Goal: Task Accomplishment & Management: Use online tool/utility

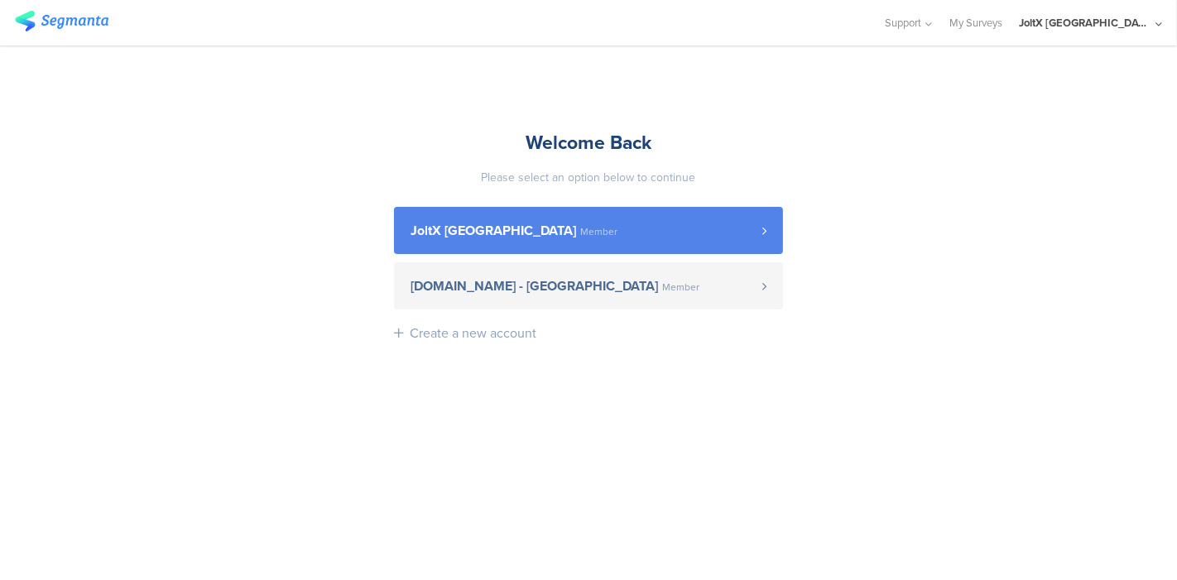
click at [636, 224] on span "JoltX [GEOGRAPHIC_DATA] Member" at bounding box center [586, 230] width 352 height 13
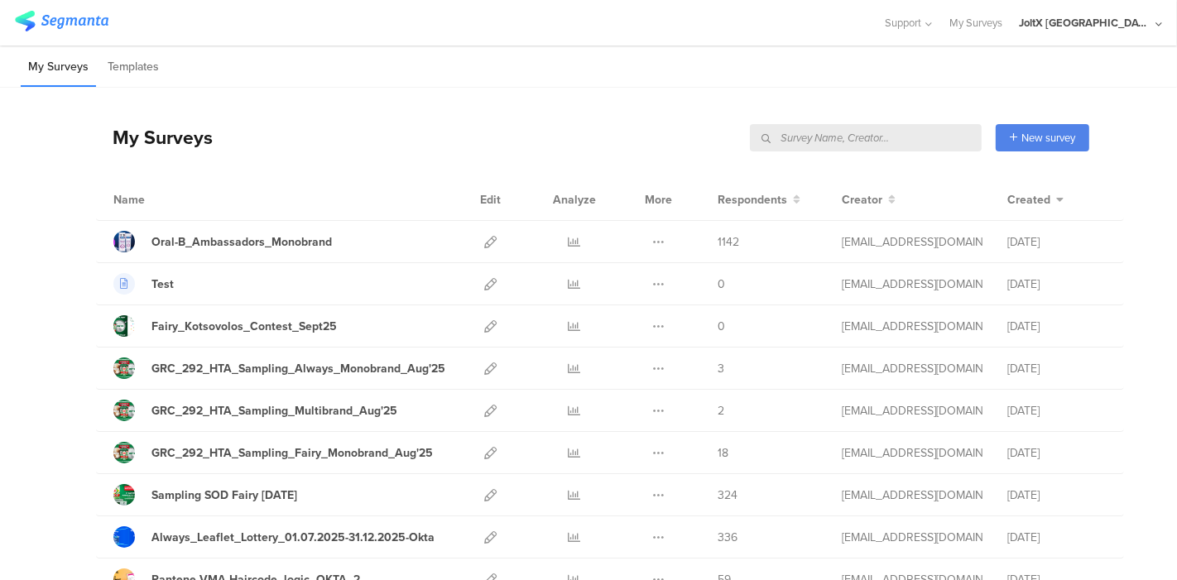
click at [900, 142] on input "text" at bounding box center [866, 137] width 232 height 27
paste input "Sampling SOD Fairy [DATE]"
type input "Sampling SOD Fairy [DATE]"
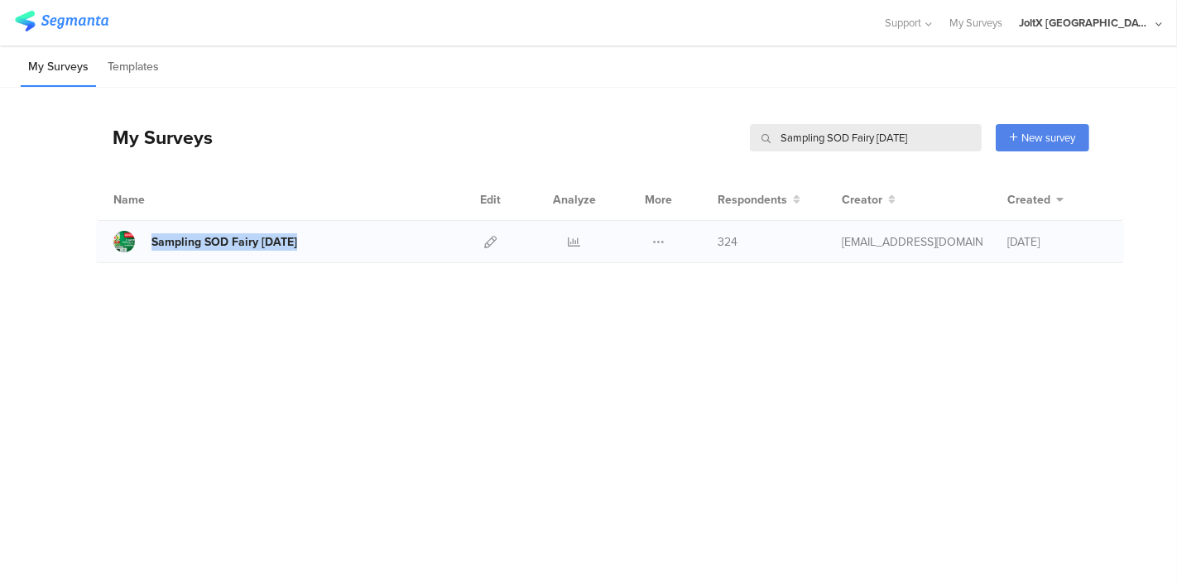
drag, startPoint x: 307, startPoint y: 239, endPoint x: 149, endPoint y: 241, distance: 158.1
click at [149, 241] on div "Sampling SOD Fairy [DATE]" at bounding box center [280, 242] width 334 height 22
copy link "Sampling SOD Fairy [DATE]"
drag, startPoint x: 930, startPoint y: 150, endPoint x: 703, endPoint y: 137, distance: 227.9
click at [703, 137] on div "My Surveys Sampling SOD Fairy [DATE] Sampling SOD Fairy [DATE] New survey Start…" at bounding box center [592, 137] width 993 height 66
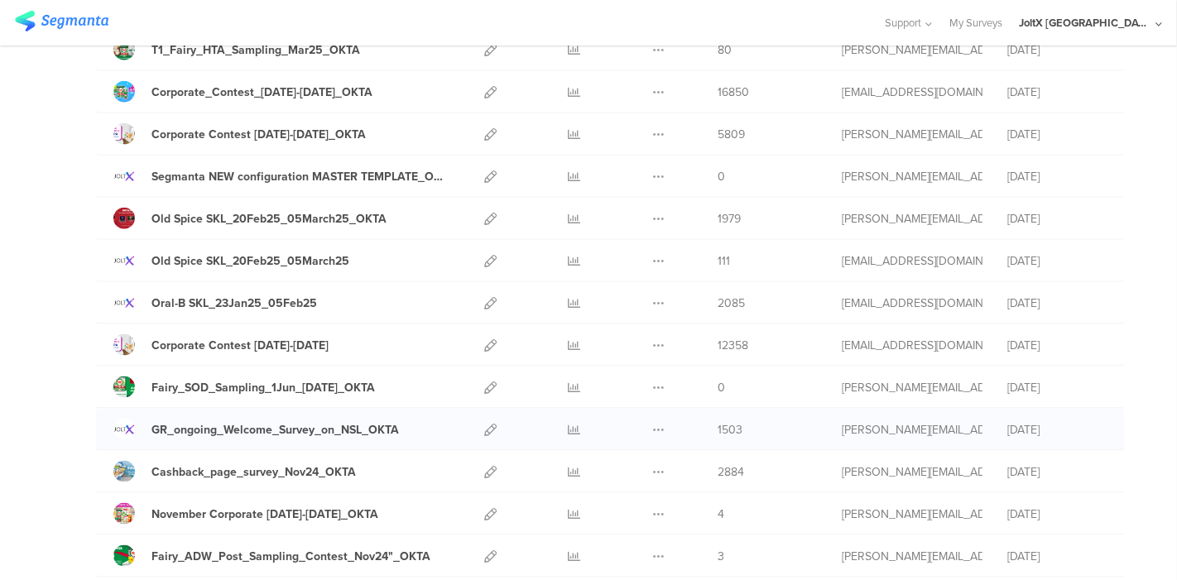
scroll to position [1912, 0]
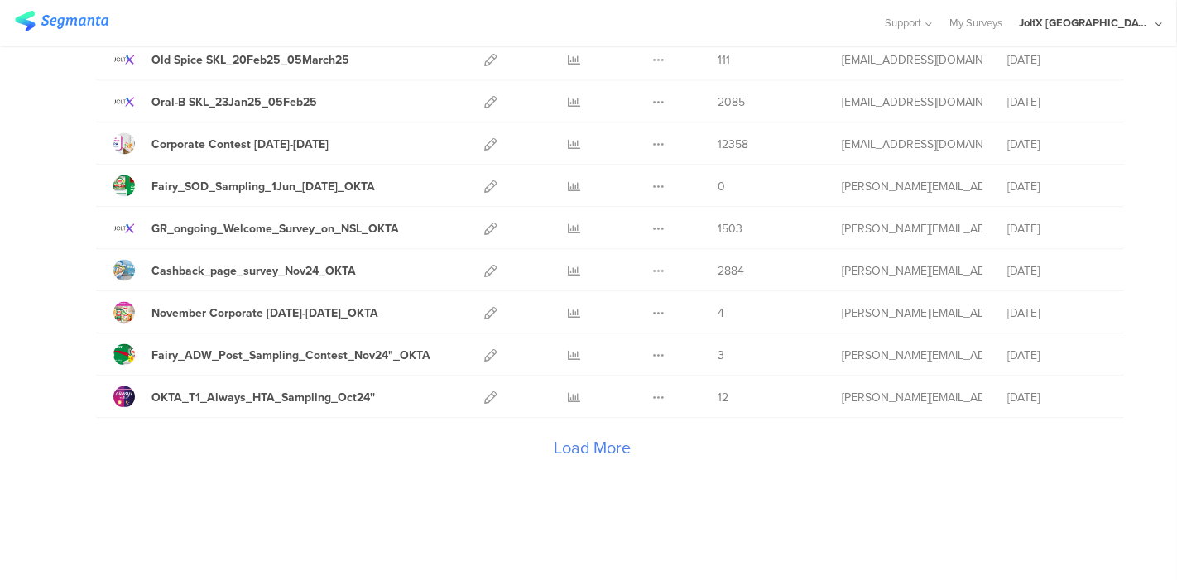
click at [525, 430] on div "Load More" at bounding box center [592, 452] width 993 height 66
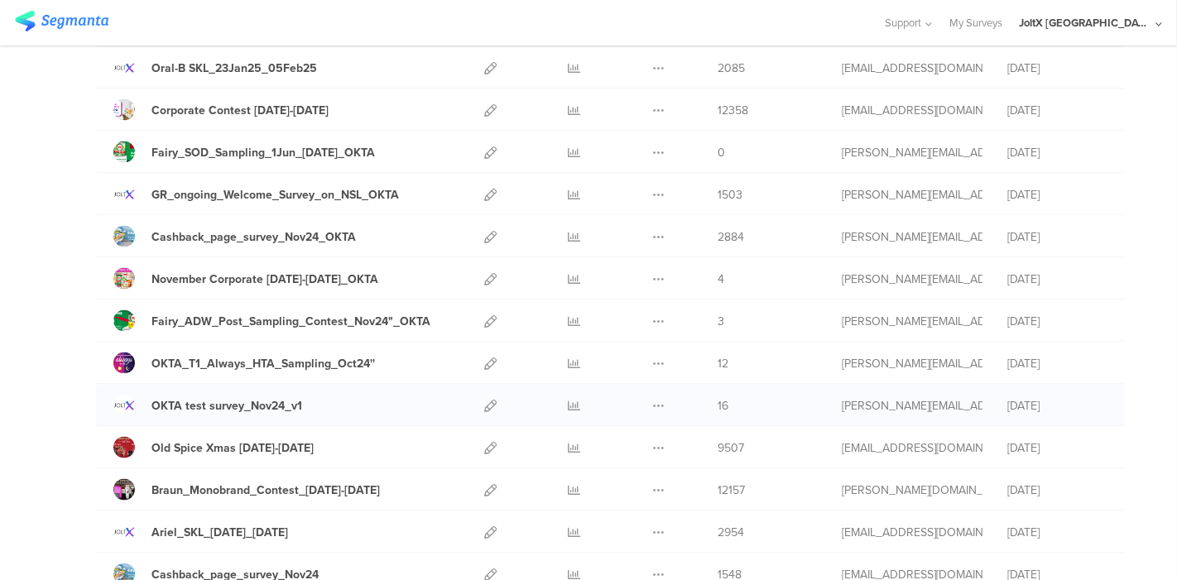
scroll to position [1947, 0]
click at [484, 441] on icon at bounding box center [490, 447] width 12 height 12
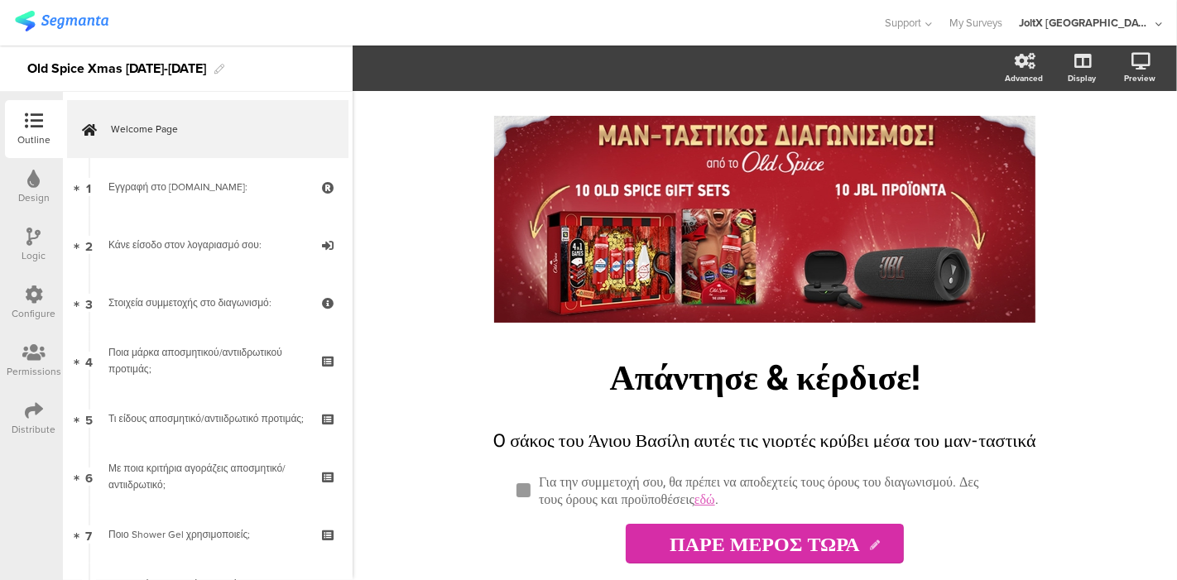
click at [30, 299] on icon at bounding box center [34, 294] width 18 height 18
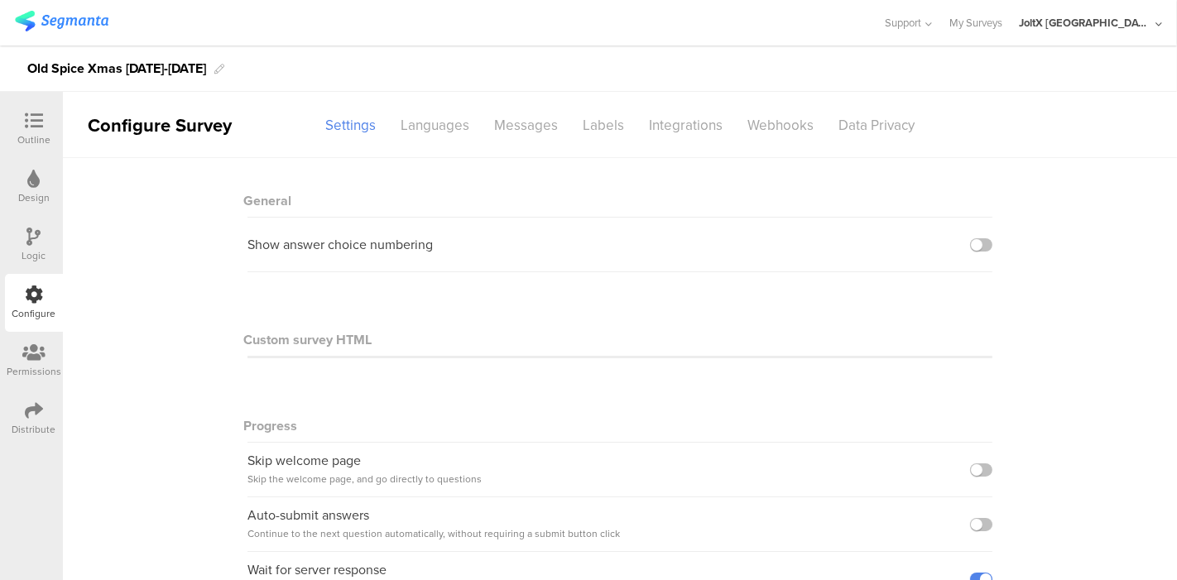
click at [29, 243] on icon at bounding box center [34, 237] width 14 height 18
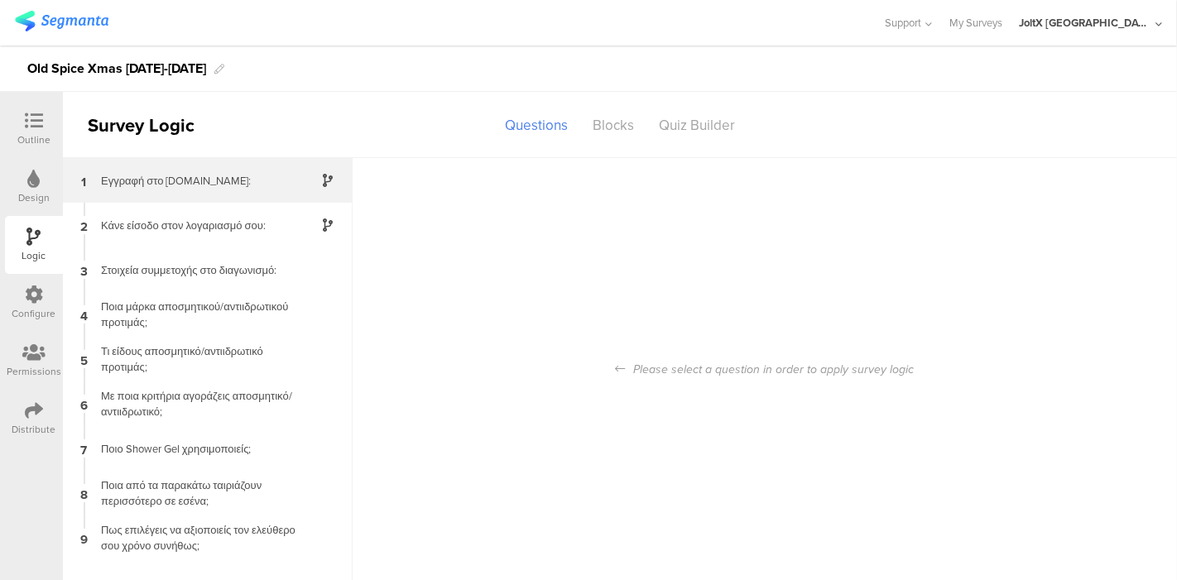
click at [168, 185] on div "Εγγραφή στο [DOMAIN_NAME]:" at bounding box center [194, 181] width 207 height 16
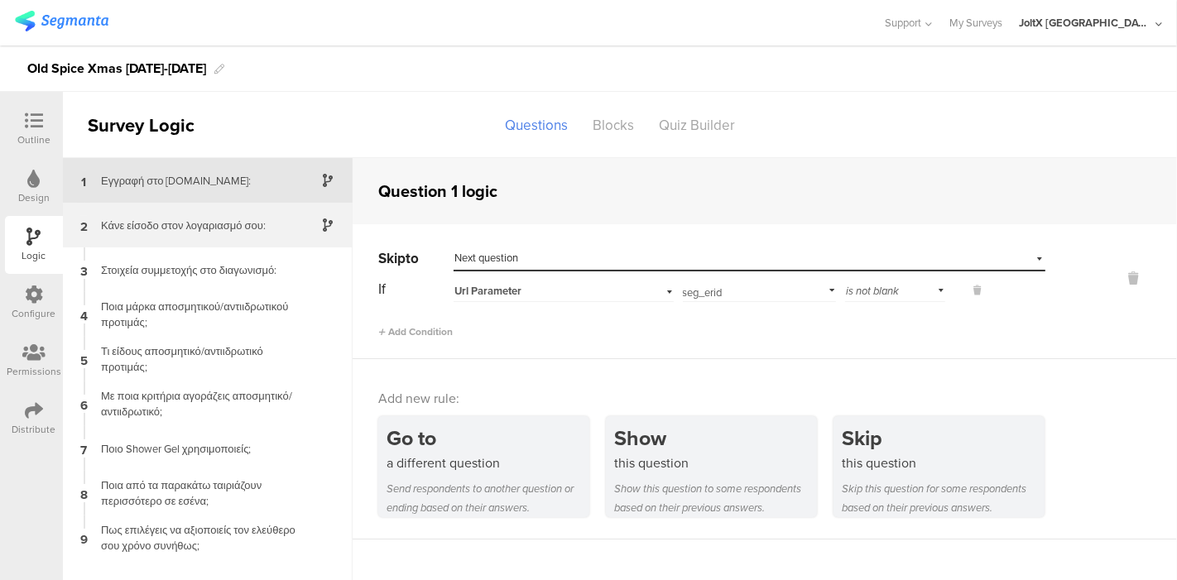
click at [161, 218] on div "Κάνε είσοδο στον λογαριασμό σου:" at bounding box center [194, 226] width 207 height 16
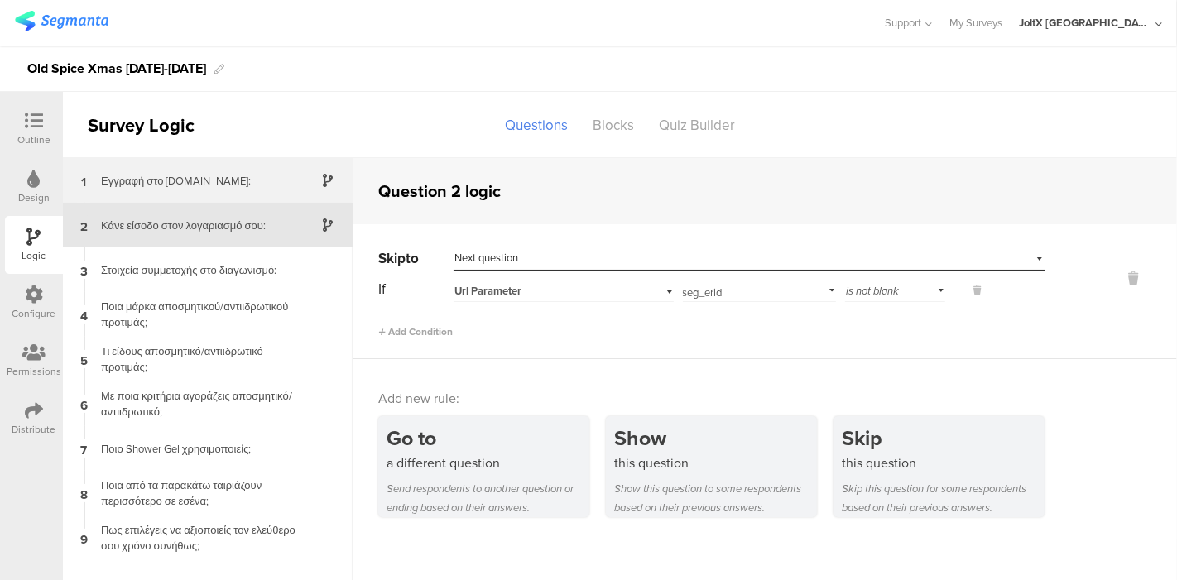
click at [192, 173] on div "Εγγραφή στο [DOMAIN_NAME]:" at bounding box center [194, 181] width 207 height 16
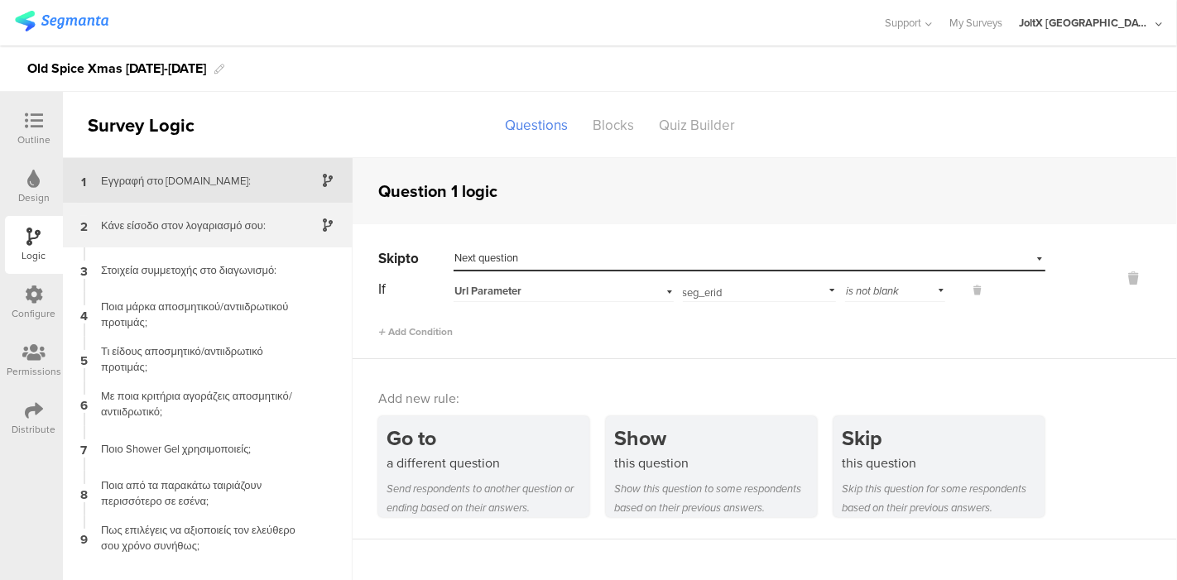
click at [168, 242] on div "2 Κάνε είσοδο στον λογαριασμό σου:" at bounding box center [208, 225] width 290 height 45
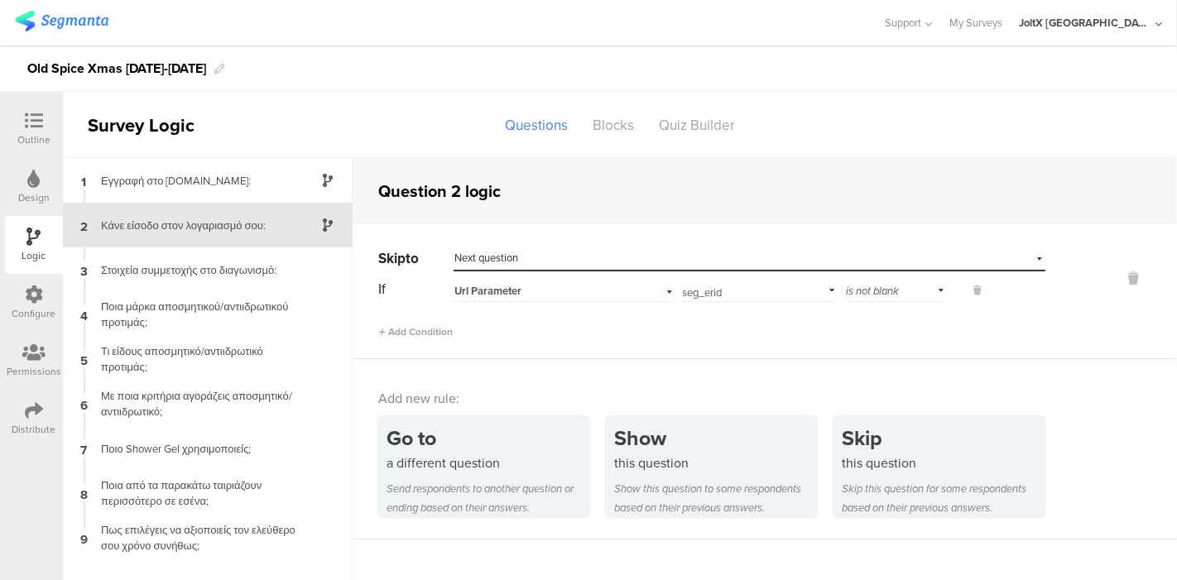
click at [51, 17] on img at bounding box center [62, 21] width 94 height 21
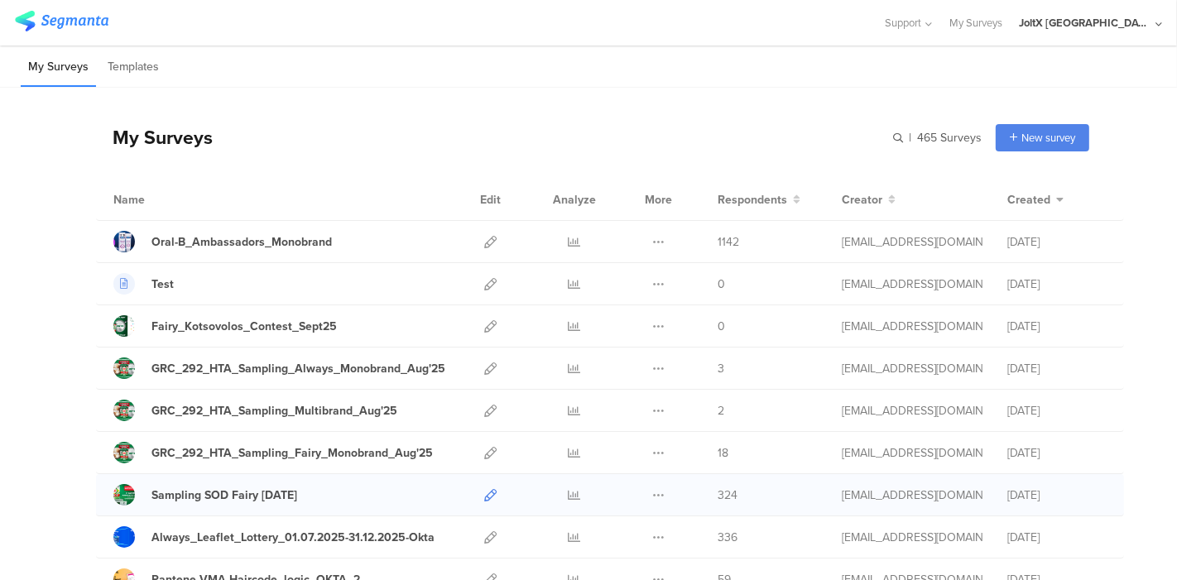
click at [484, 492] on icon at bounding box center [490, 495] width 12 height 12
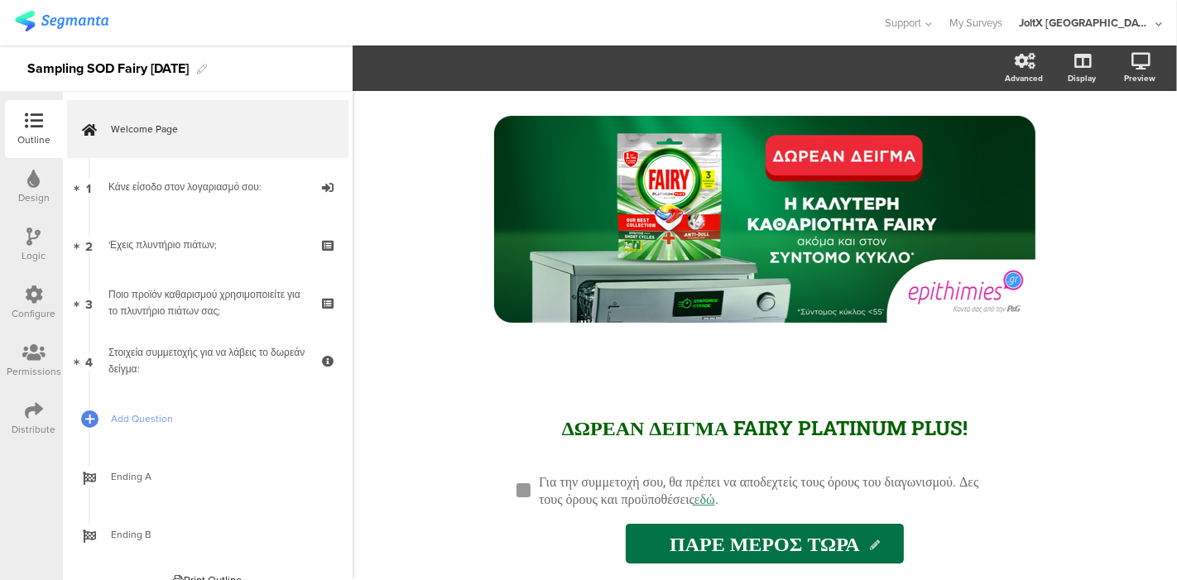
click at [40, 249] on div "Logic" at bounding box center [34, 255] width 24 height 15
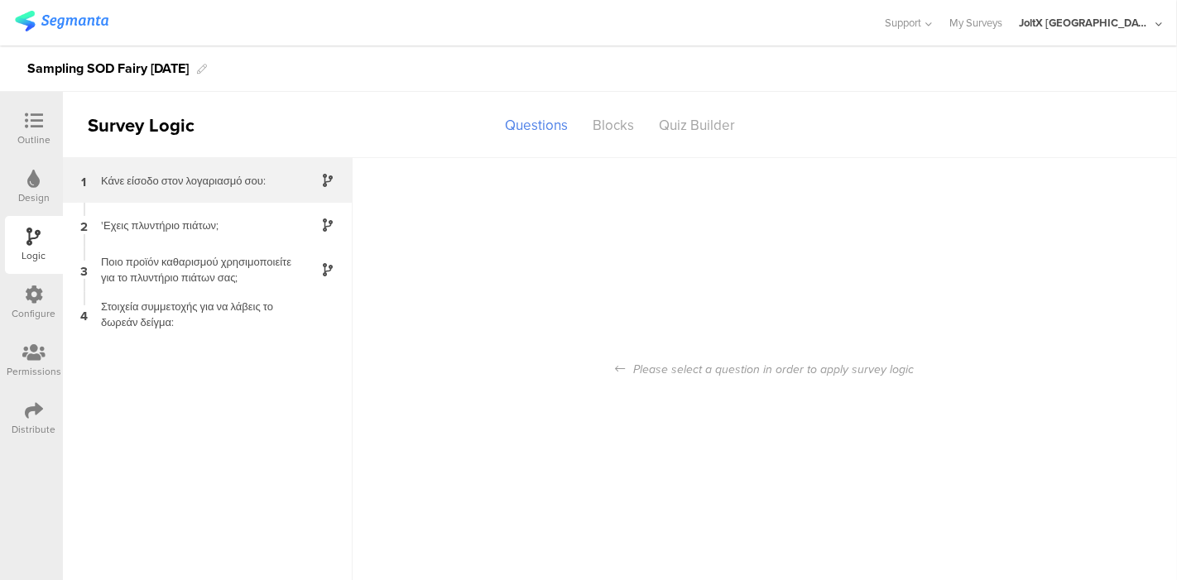
click at [188, 187] on div "Κάνε είσοδο στον λογαριασμό σου:" at bounding box center [194, 181] width 207 height 16
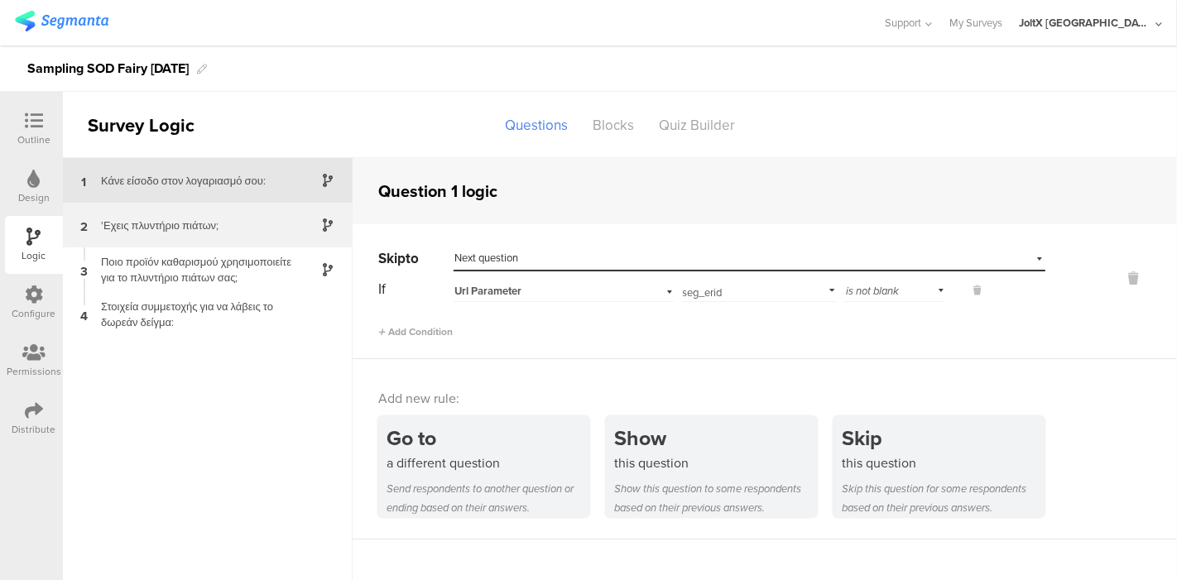
click at [251, 220] on div "'Εχεις πλυντήριο πιάτων;" at bounding box center [194, 226] width 207 height 16
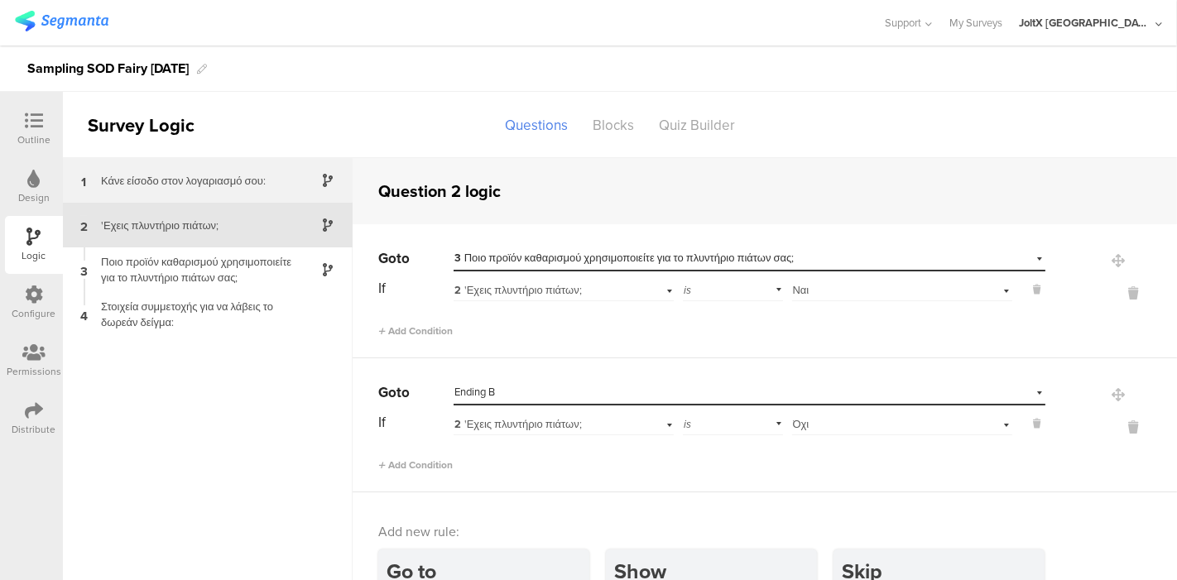
click at [161, 190] on div "1 Κάνε είσοδο στον λογαριασμό σου:" at bounding box center [208, 180] width 290 height 45
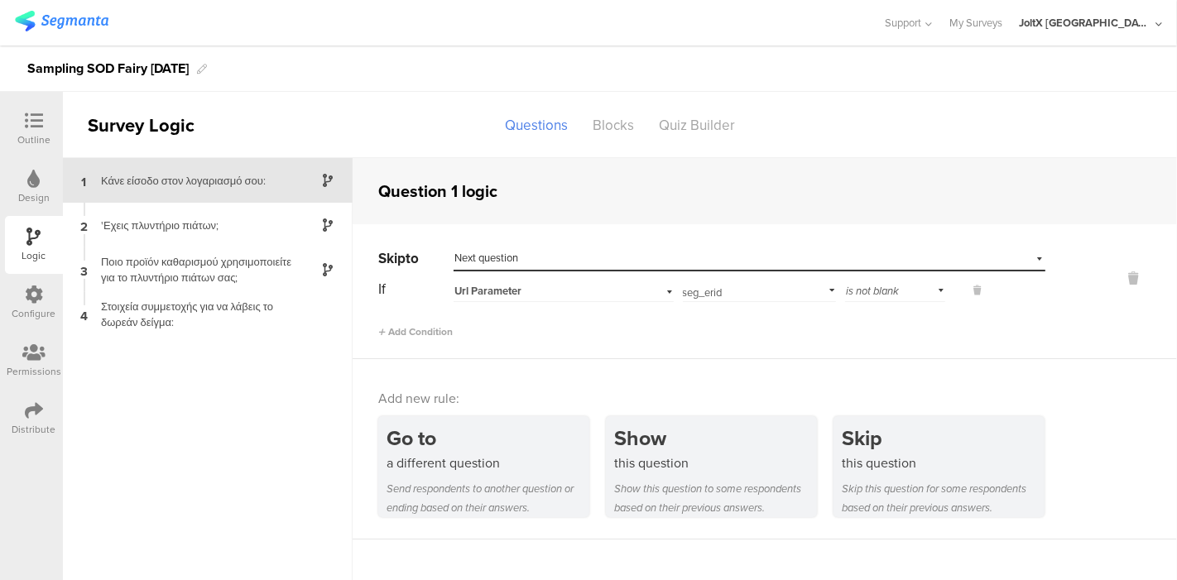
click at [31, 309] on div "Configure" at bounding box center [34, 313] width 44 height 15
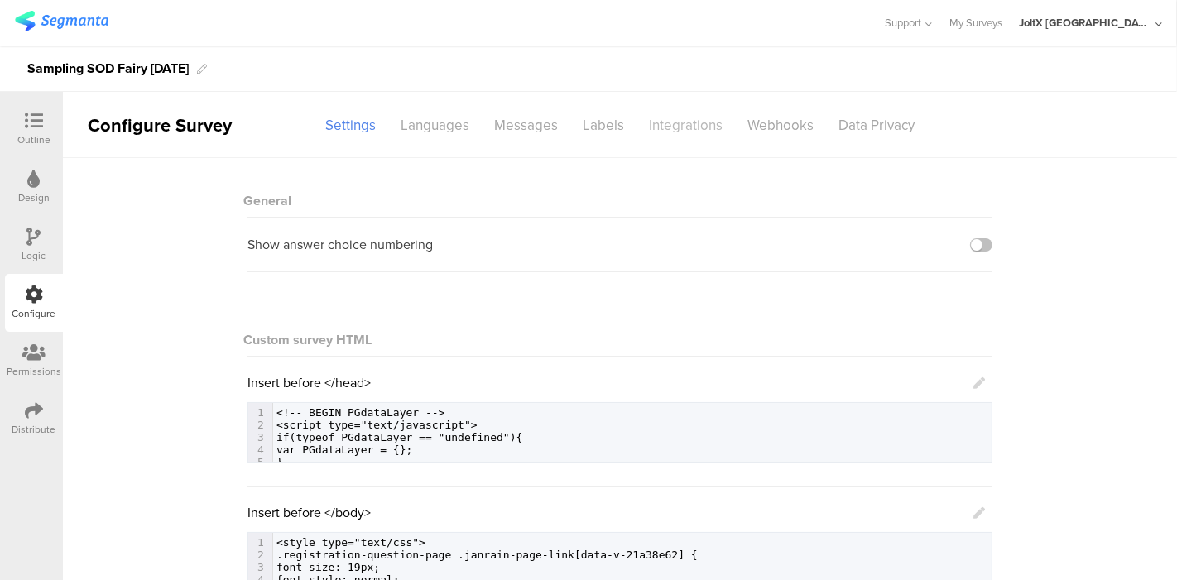
click at [656, 123] on div "Integrations" at bounding box center [685, 125] width 98 height 29
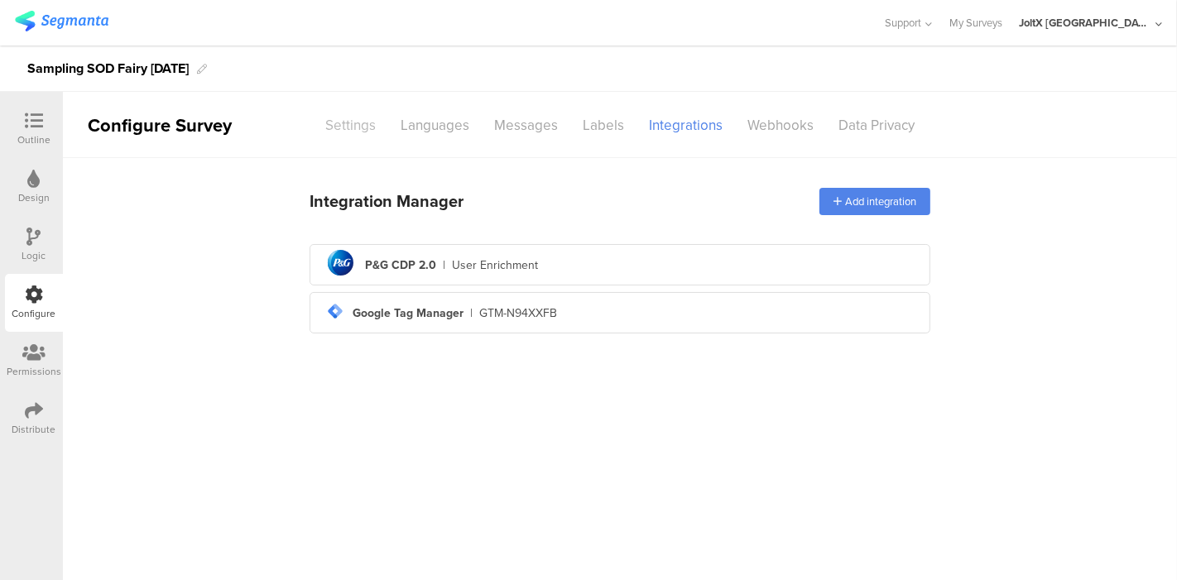
click at [358, 123] on div "Settings" at bounding box center [350, 125] width 75 height 29
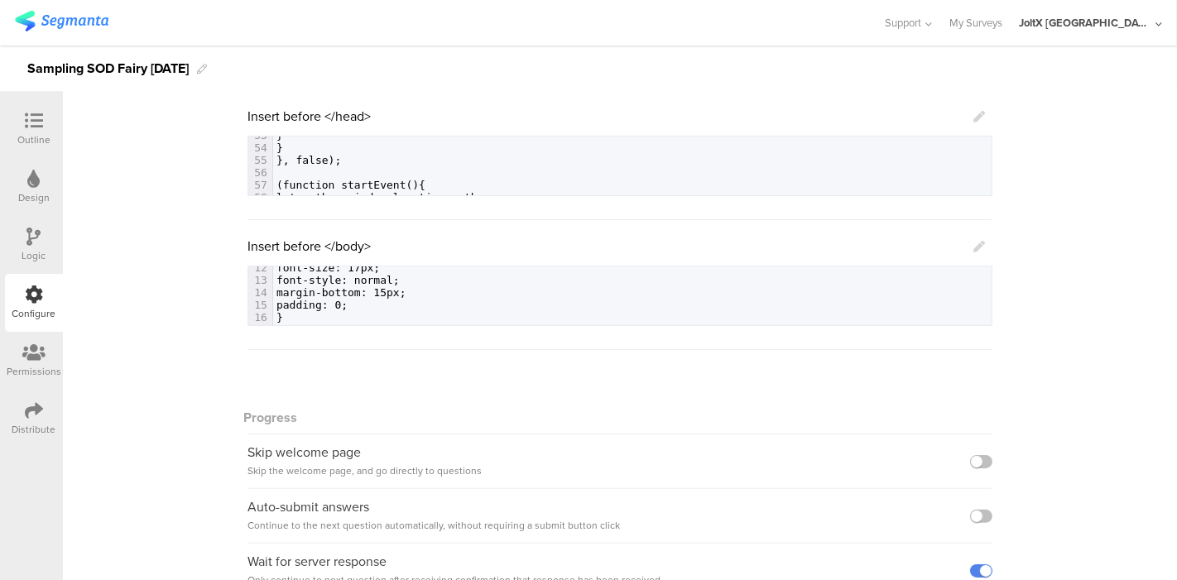
scroll to position [830, 0]
